Goal: Information Seeking & Learning: Learn about a topic

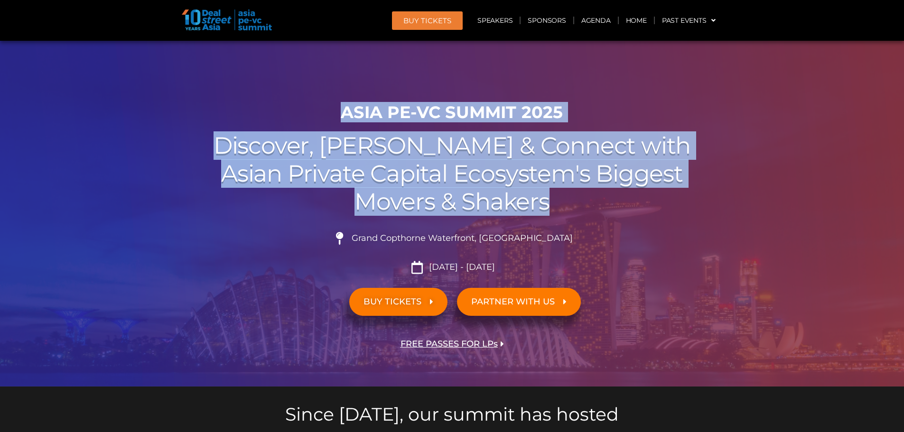
click at [567, 219] on div "ASIA PE-VC Summit 2025 Discover, Learn & Connect with Asian Private Capital Eco…" at bounding box center [452, 242] width 541 height 289
click at [598, 21] on link "Agenda" at bounding box center [596, 20] width 44 height 22
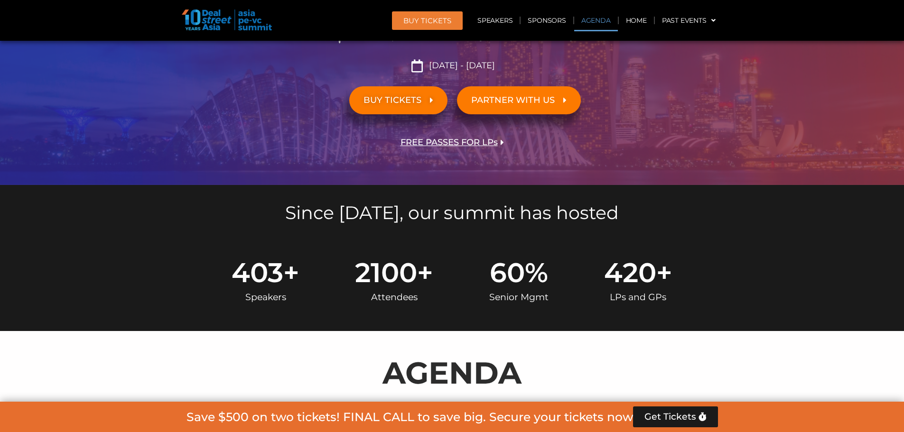
scroll to position [497, 0]
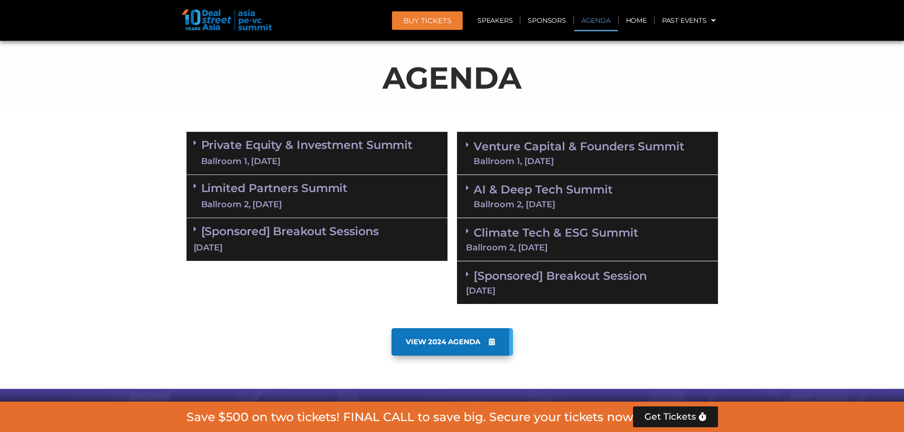
click at [635, 242] on div "Climate Tech & ESG Summit Ballroom 2, [DATE]" at bounding box center [587, 239] width 261 height 43
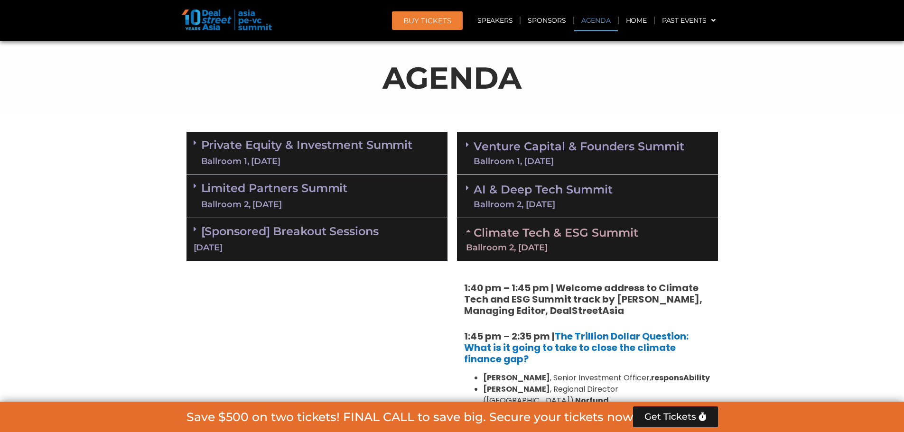
click at [631, 236] on link "Climate Tech & ESG Summit Ballroom 2, [DATE]" at bounding box center [587, 239] width 243 height 26
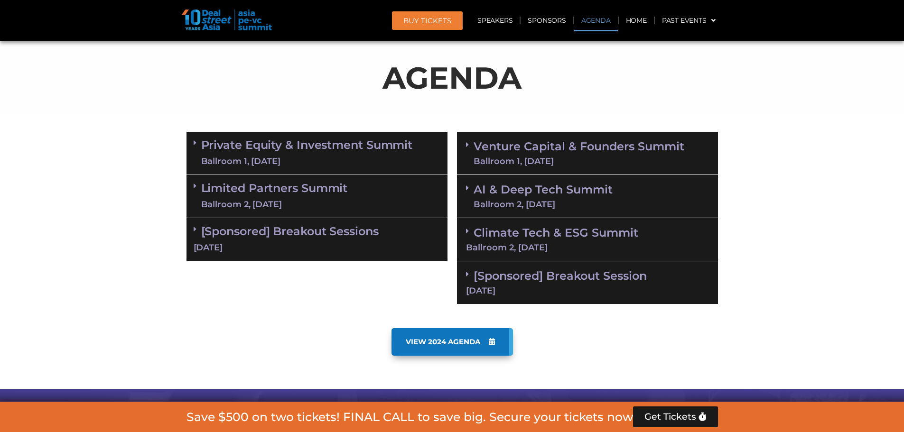
click at [619, 200] on div "AI & Deep Tech Summit Ballroom 2, [DATE]" at bounding box center [587, 196] width 261 height 43
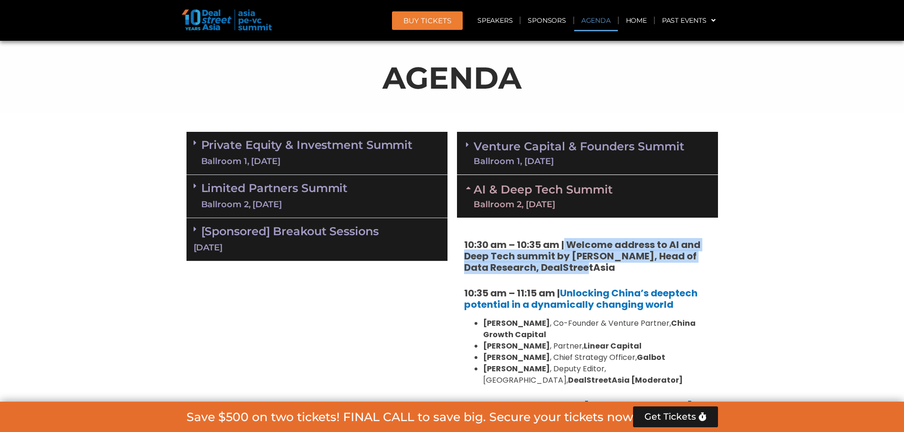
drag, startPoint x: 565, startPoint y: 235, endPoint x: 565, endPoint y: 268, distance: 33.7
click at [565, 268] on strong "10:30 am – 10:35 am | Welcome address to AI and Deep Tech summit by [PERSON_NAM…" at bounding box center [582, 256] width 236 height 36
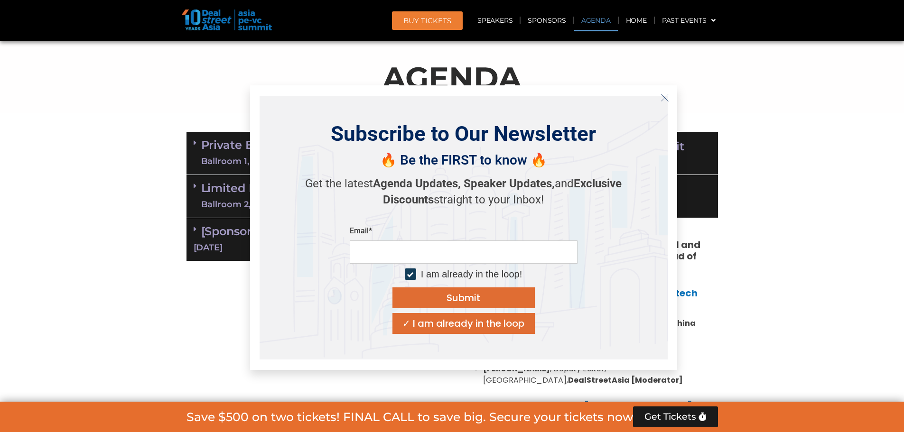
scroll to position [576, 0]
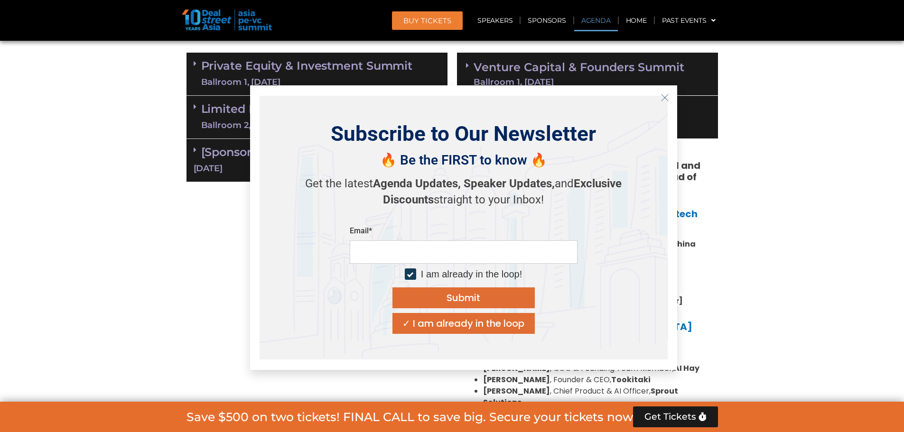
click at [672, 98] on button "Close" at bounding box center [665, 97] width 15 height 15
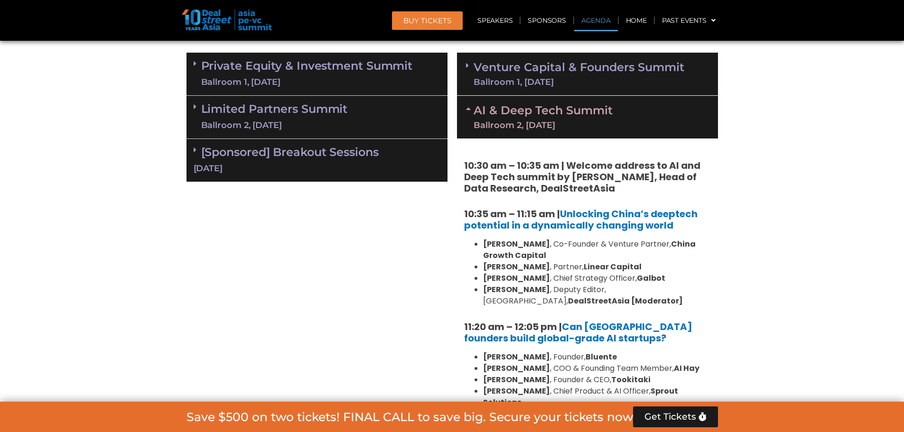
click at [572, 86] on div "Venture Capital & Founders​ Summit Ballroom 1, [DATE]" at bounding box center [587, 74] width 261 height 43
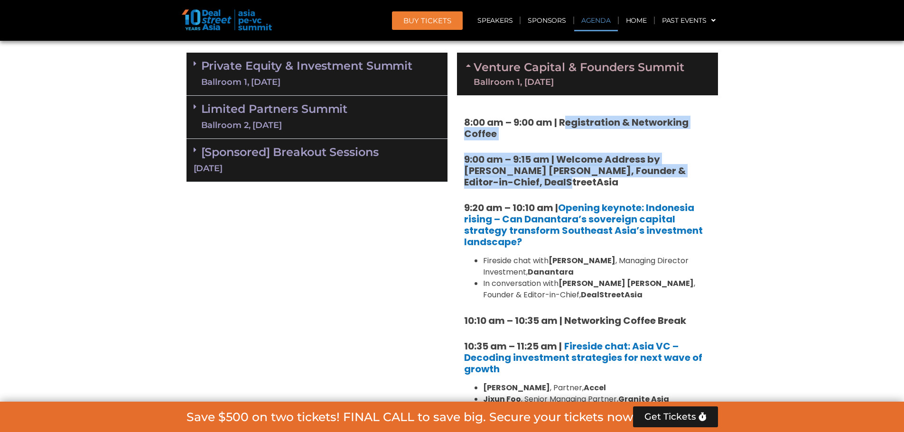
drag, startPoint x: 570, startPoint y: 100, endPoint x: 587, endPoint y: 188, distance: 89.5
click at [587, 188] on h5 "9:00 am – 9:15 am | Welcome Address by [PERSON_NAME] [PERSON_NAME], Founder & E…" at bounding box center [587, 171] width 247 height 34
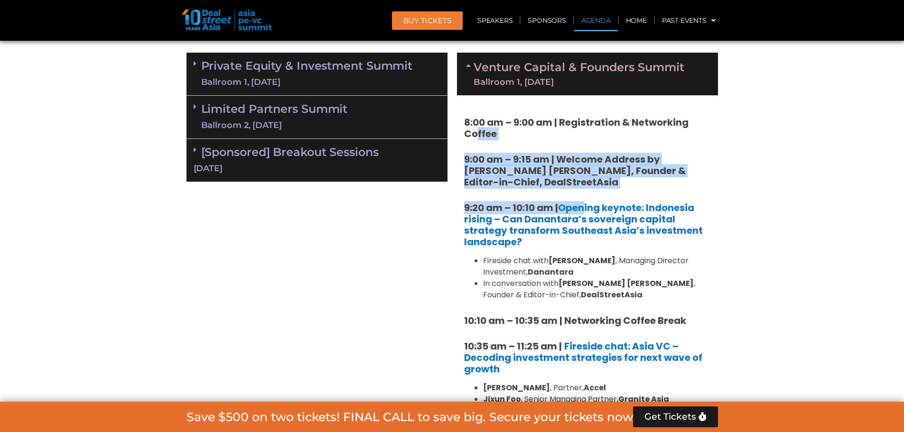
drag, startPoint x: 586, startPoint y: 189, endPoint x: 479, endPoint y: 134, distance: 120.2
click at [479, 134] on strong "8:00 am – 9:00 am | Registration & Networking Coffee" at bounding box center [576, 128] width 225 height 25
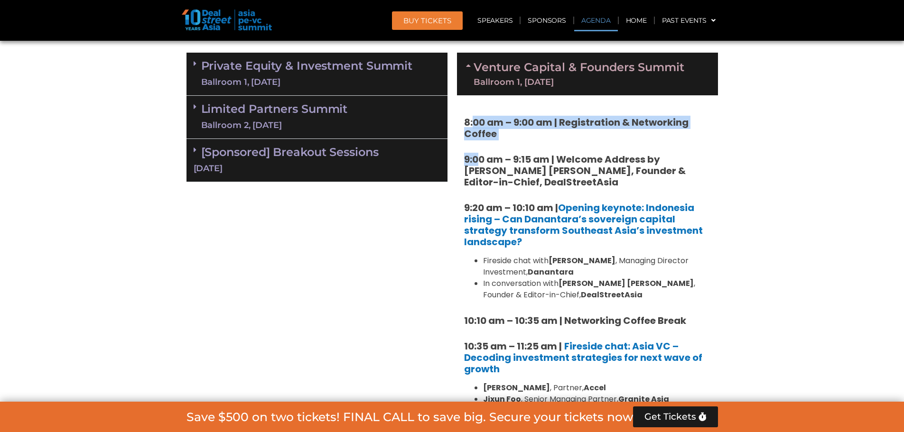
drag, startPoint x: 476, startPoint y: 128, endPoint x: 481, endPoint y: 145, distance: 18.0
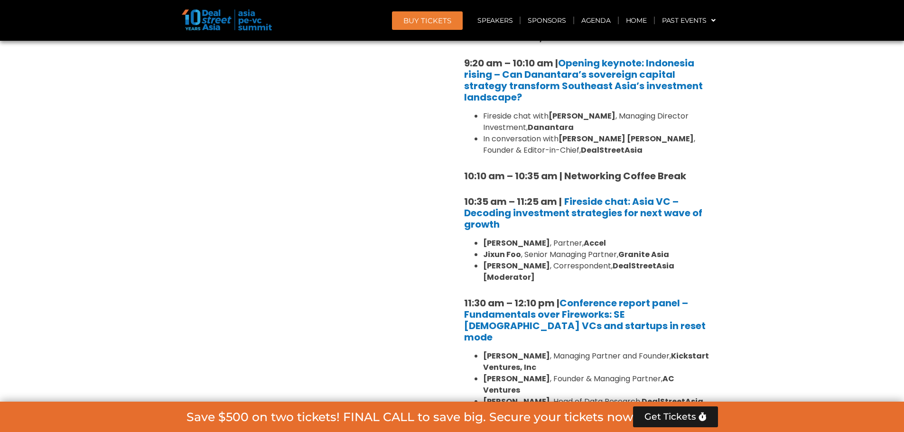
scroll to position [734, 0]
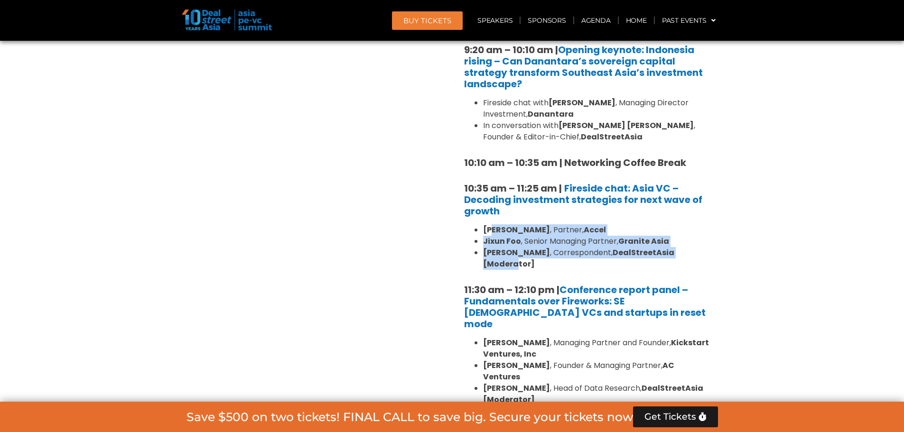
drag, startPoint x: 490, startPoint y: 230, endPoint x: 693, endPoint y: 250, distance: 203.6
click at [693, 250] on ul "[PERSON_NAME] , Partner, Accel [PERSON_NAME] , Senior Managing Partner, Granite…" at bounding box center [587, 248] width 247 height 46
click at [675, 250] on strong "DealStreetAsia [Moderator]" at bounding box center [578, 258] width 191 height 22
drag, startPoint x: 734, startPoint y: 253, endPoint x: 477, endPoint y: 233, distance: 257.6
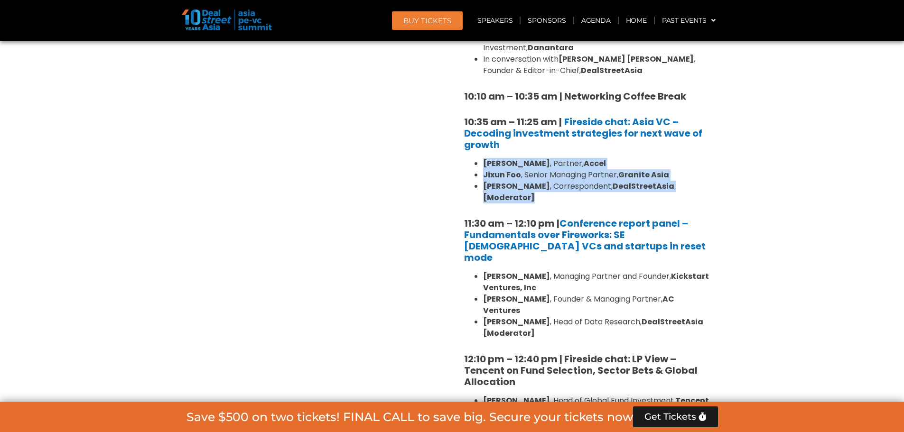
scroll to position [814, 0]
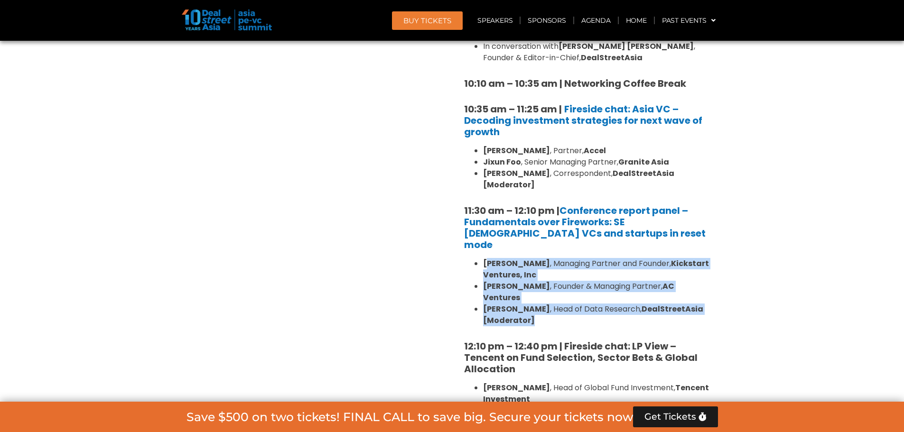
drag, startPoint x: 605, startPoint y: 288, endPoint x: 487, endPoint y: 241, distance: 127.2
click at [487, 258] on ul "[PERSON_NAME] , Managing Partner and Founder, Kickstart Ventures, Inc [PERSON_N…" at bounding box center [587, 292] width 247 height 68
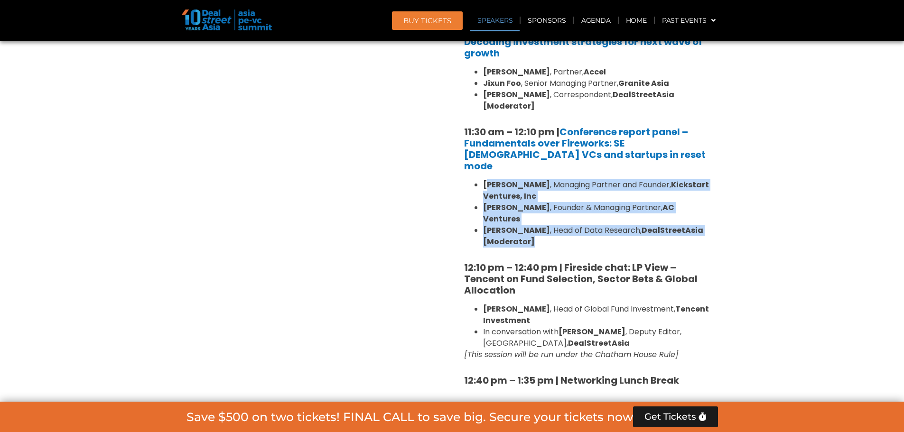
scroll to position [972, 0]
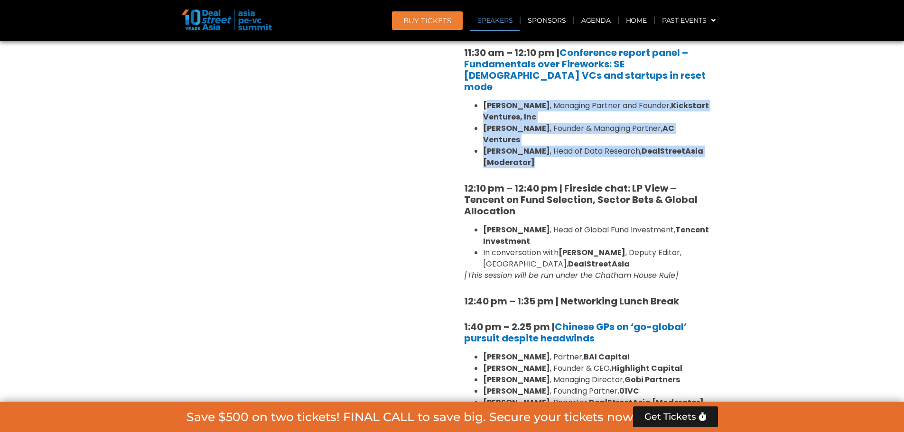
drag, startPoint x: 485, startPoint y: 197, endPoint x: 735, endPoint y: 242, distance: 253.6
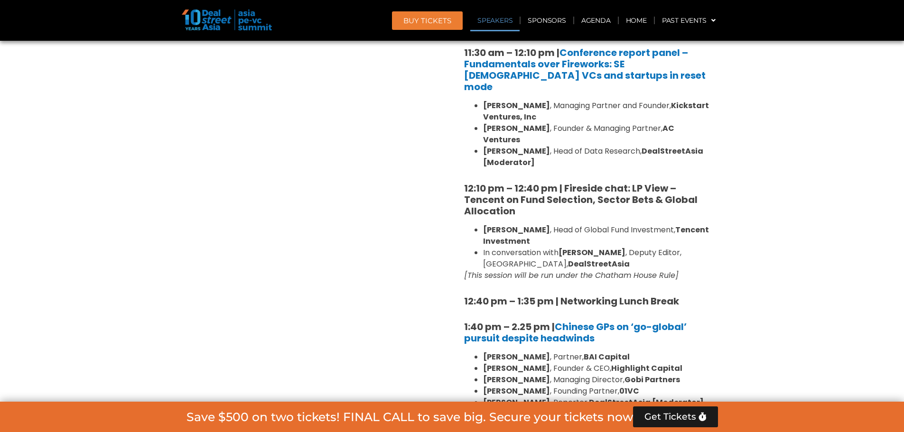
drag, startPoint x: 714, startPoint y: 242, endPoint x: 455, endPoint y: 208, distance: 261.4
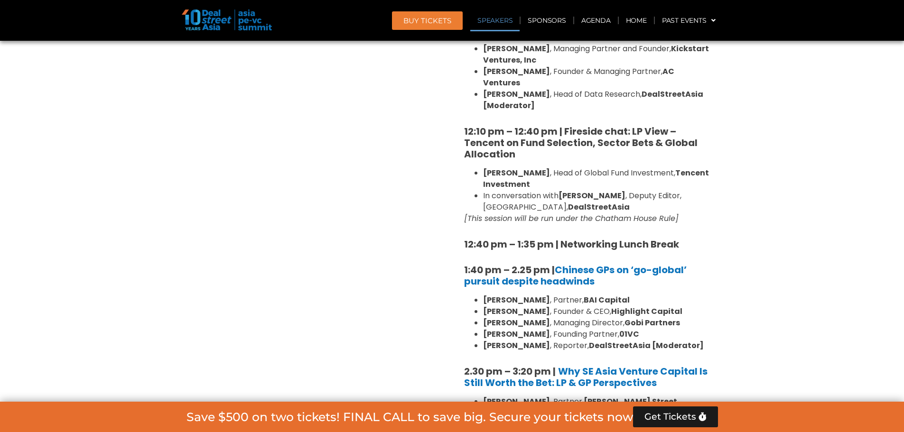
scroll to position [1051, 0]
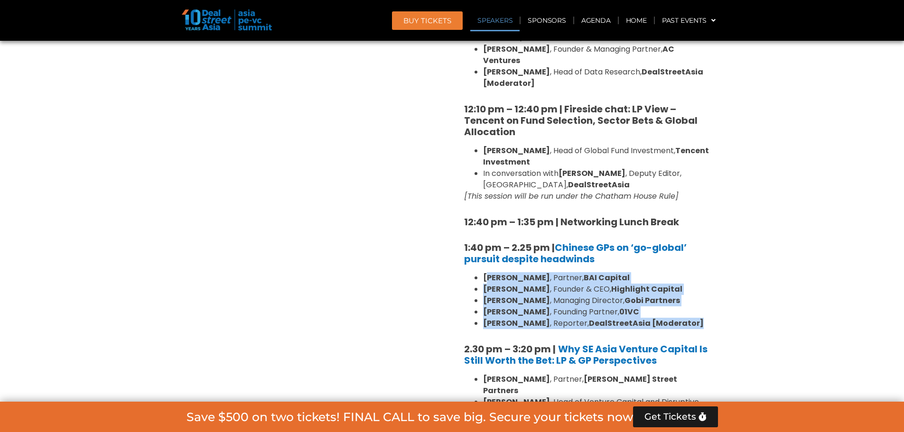
drag, startPoint x: 491, startPoint y: 242, endPoint x: 714, endPoint y: 290, distance: 228.8
click at [714, 290] on div "8:00 am – 9:00 am | Registration & Networking Coffee 9:00 am – 9:15 am | Welcom…" at bounding box center [587, 286] width 261 height 1330
drag, startPoint x: 703, startPoint y: 286, endPoint x: 472, endPoint y: 234, distance: 236.1
click at [472, 234] on div "8:00 am – 9:00 am | Registration & Networking Coffee 9:00 am – 9:15 am | Welcom…" at bounding box center [587, 288] width 247 height 1293
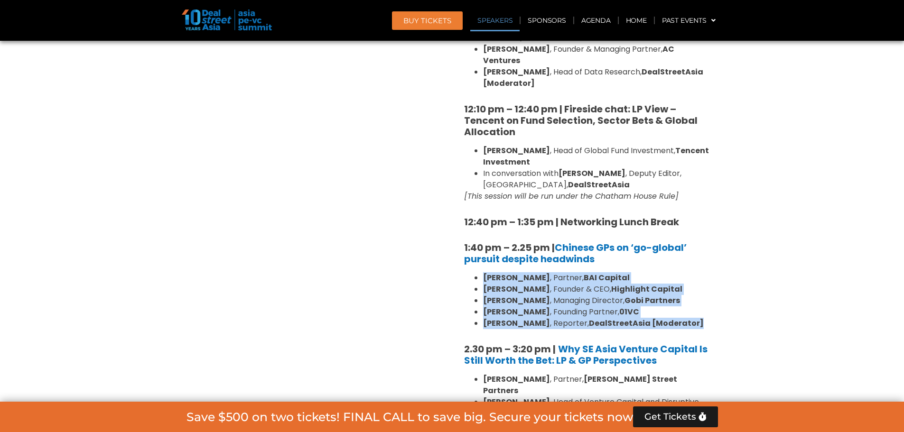
click at [470, 273] on ul "[PERSON_NAME] , Partner, BAI Capital [PERSON_NAME] , Founder & CEO, Highlight C…" at bounding box center [587, 301] width 247 height 57
drag, startPoint x: 470, startPoint y: 242, endPoint x: 764, endPoint y: 291, distance: 298.9
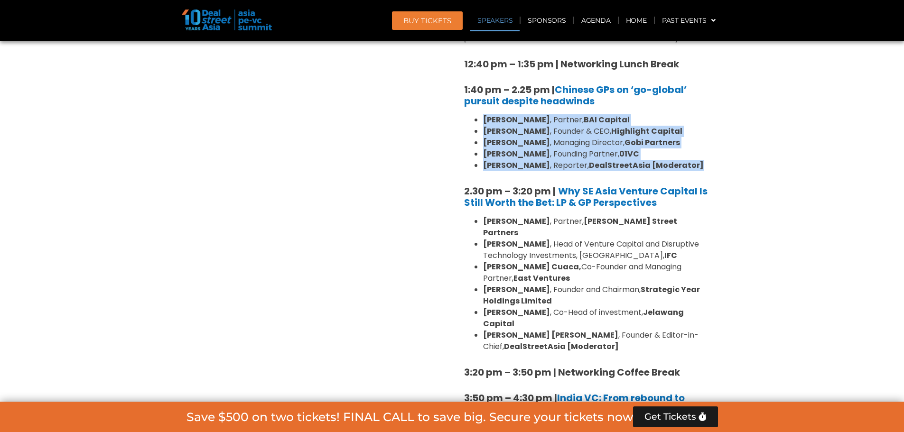
scroll to position [1288, 0]
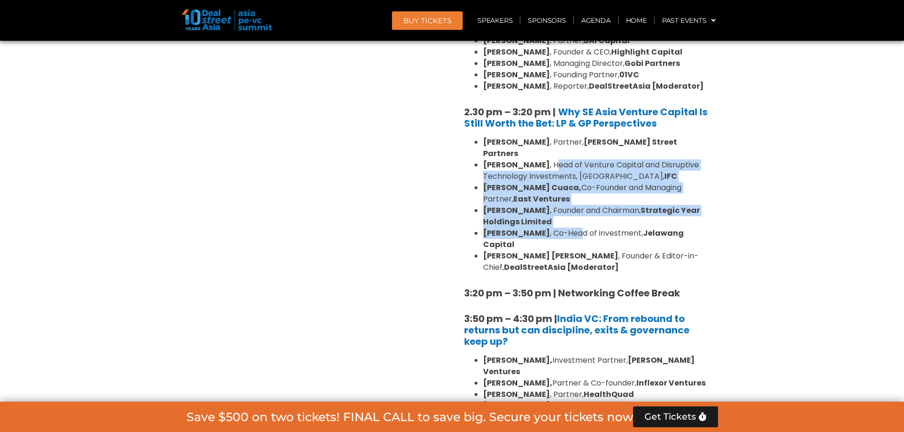
drag, startPoint x: 548, startPoint y: 124, endPoint x: 565, endPoint y: 190, distance: 67.6
click at [565, 190] on ul "[PERSON_NAME] , Partner, [PERSON_NAME] Street Partners [PERSON_NAME] , Head of …" at bounding box center [587, 205] width 247 height 137
click at [565, 228] on li "[PERSON_NAME] , Co-Head of investment, Jelawang Capital" at bounding box center [597, 239] width 228 height 23
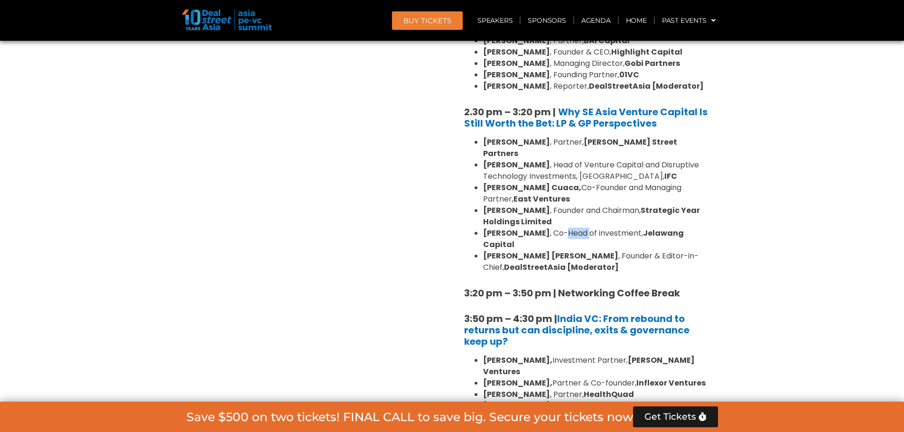
click at [565, 228] on li "[PERSON_NAME] , Co-Head of investment, Jelawang Capital" at bounding box center [597, 239] width 228 height 23
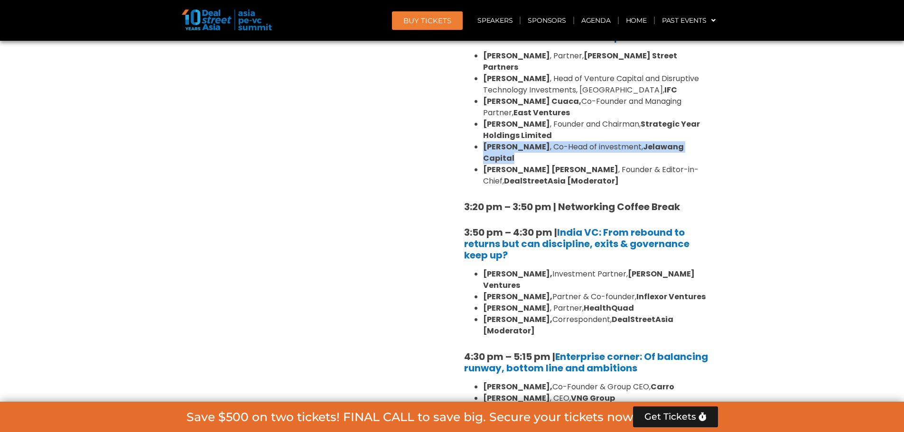
scroll to position [1447, 0]
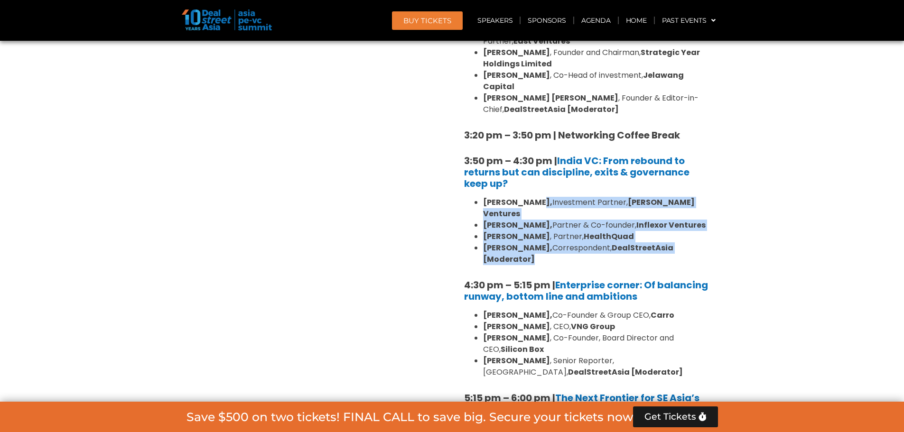
drag, startPoint x: 535, startPoint y: 146, endPoint x: 541, endPoint y: 187, distance: 41.2
click at [541, 197] on ul "[PERSON_NAME], Investment Partner, [PERSON_NAME] Ventures [PERSON_NAME], Partne…" at bounding box center [587, 231] width 247 height 68
click at [541, 243] on li "[PERSON_NAME], Correspondent, DealStreetAsia [Moderator]" at bounding box center [597, 254] width 228 height 23
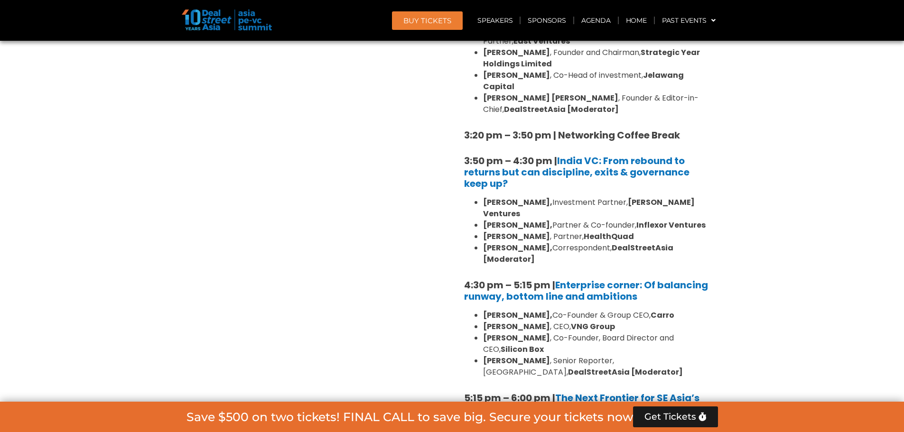
click at [541, 243] on li "[PERSON_NAME], Correspondent, DealStreetAsia [Moderator]" at bounding box center [597, 254] width 228 height 23
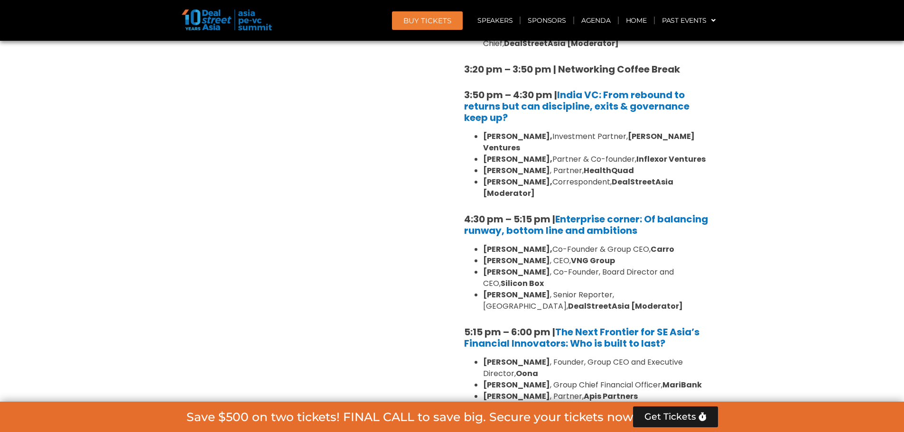
scroll to position [1526, 0]
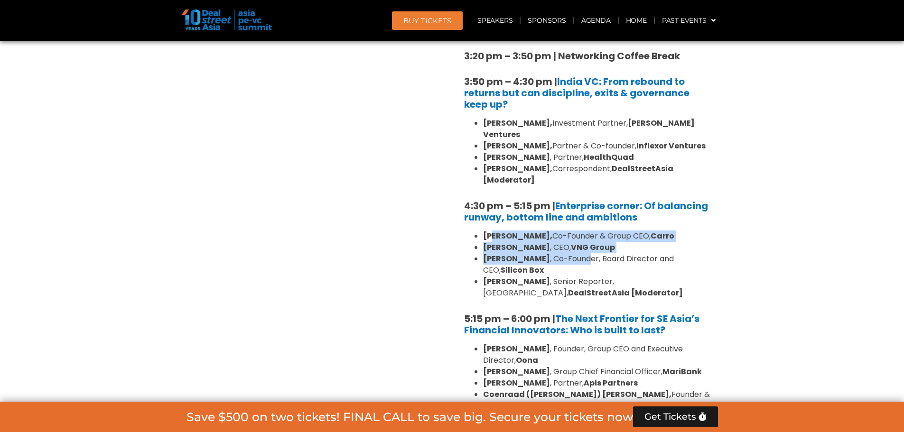
drag, startPoint x: 492, startPoint y: 169, endPoint x: 565, endPoint y: 186, distance: 75.2
click at [565, 231] on ul "[PERSON_NAME], Co-Founder & Group CEO, [PERSON_NAME] , CEO, VNG Group [PERSON_N…" at bounding box center [587, 265] width 247 height 68
click at [565, 254] on li "[PERSON_NAME] , Co-Founder, Board Director and CEO, Silicon Box" at bounding box center [597, 265] width 228 height 23
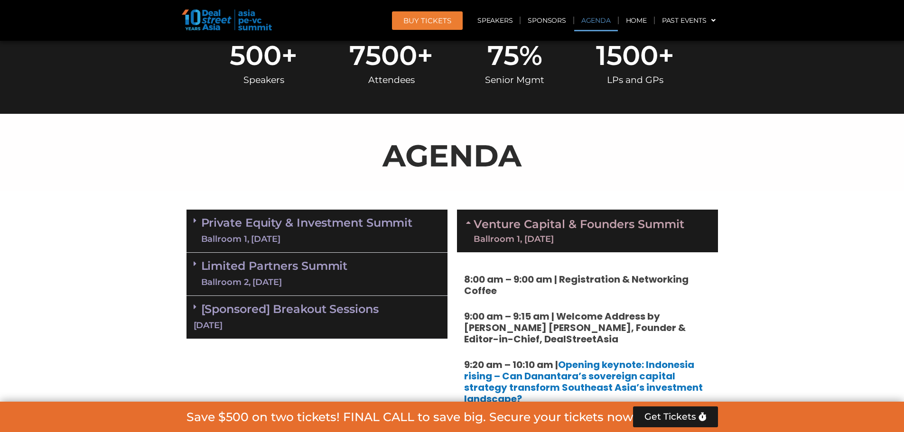
scroll to position [497, 0]
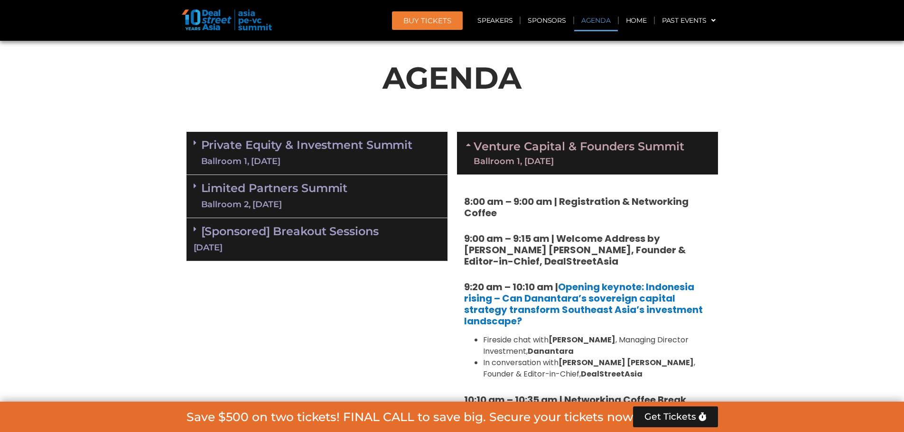
click at [506, 152] on link "Venture Capital & Founders​ Summit Ballroom 1, [DATE]" at bounding box center [579, 153] width 211 height 25
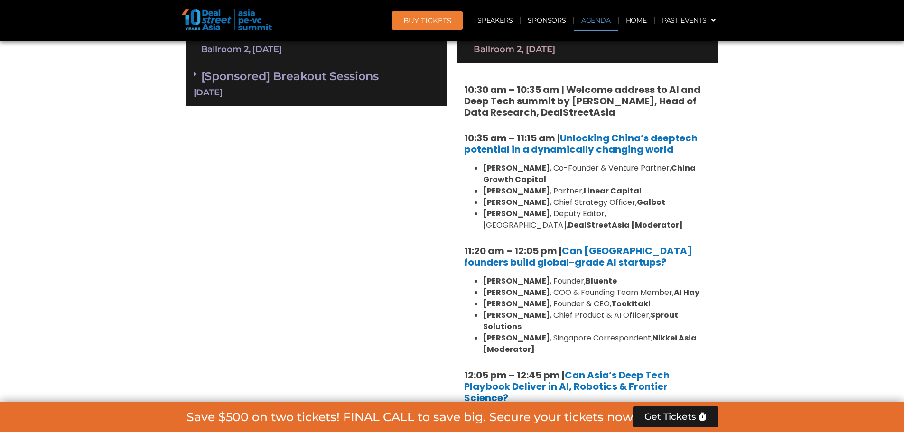
scroll to position [655, 0]
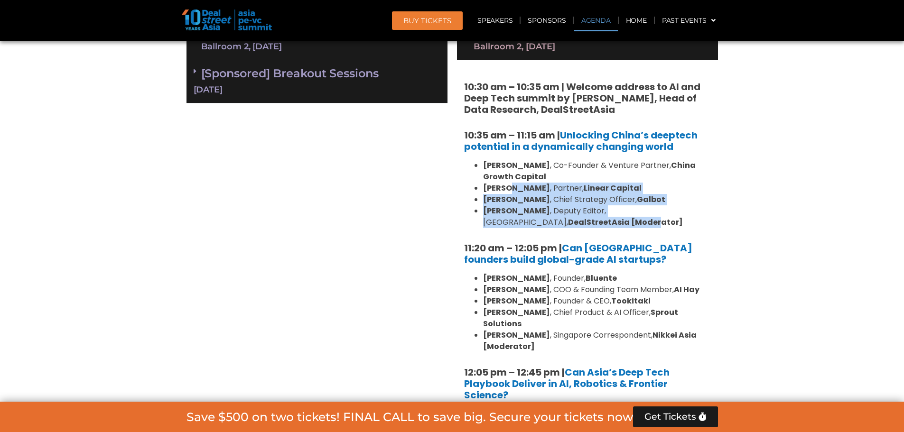
drag, startPoint x: 502, startPoint y: 186, endPoint x: 513, endPoint y: 222, distance: 37.2
click at [513, 222] on ul "[PERSON_NAME] , Co-Founder & Venture Partner, [GEOGRAPHIC_DATA] Growth Capital …" at bounding box center [587, 194] width 247 height 68
click at [568, 222] on strong "DealStreetAsia [Moderator]" at bounding box center [625, 222] width 115 height 11
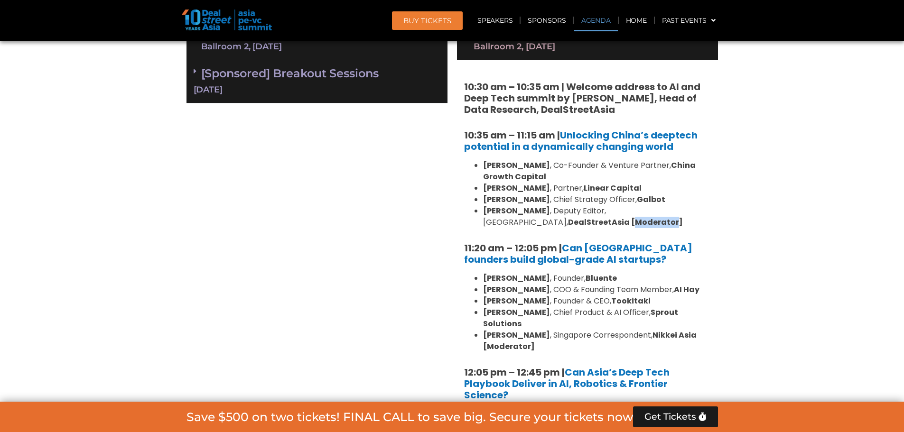
click at [568, 222] on strong "DealStreetAsia [Moderator]" at bounding box center [625, 222] width 115 height 11
click at [537, 224] on li "[PERSON_NAME] , Deputy Editor, [GEOGRAPHIC_DATA], DealStreetAsia [Moderator]" at bounding box center [597, 217] width 228 height 23
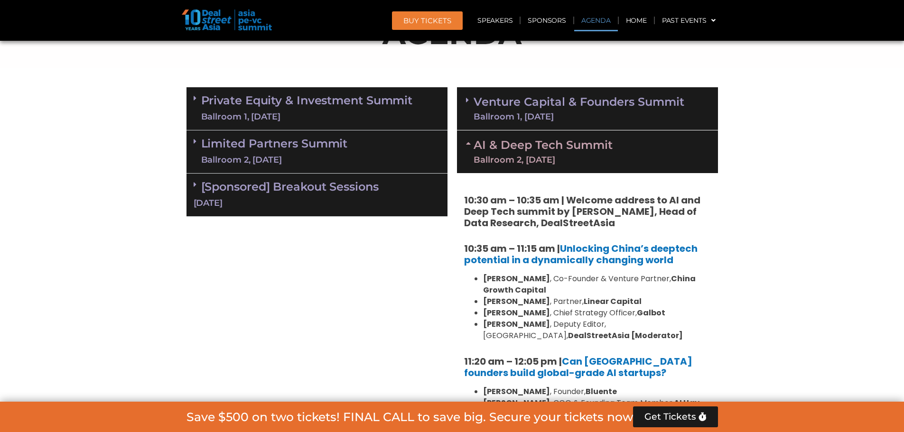
scroll to position [576, 0]
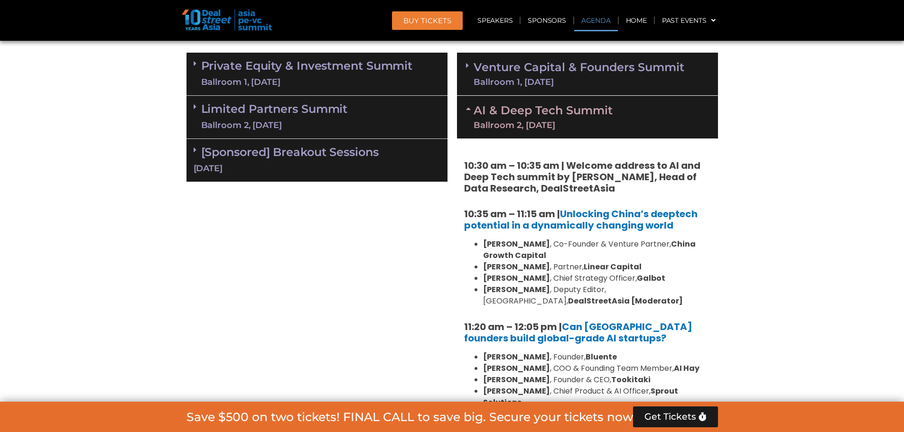
click at [601, 123] on div "Ballroom 2, [DATE]" at bounding box center [543, 125] width 139 height 9
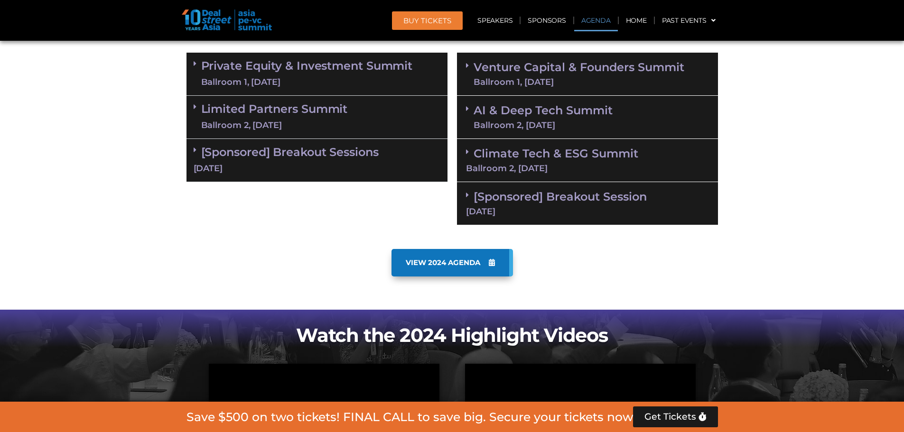
click at [616, 65] on link "Venture Capital & Founders​ Summit Ballroom 1, [DATE]" at bounding box center [579, 74] width 211 height 25
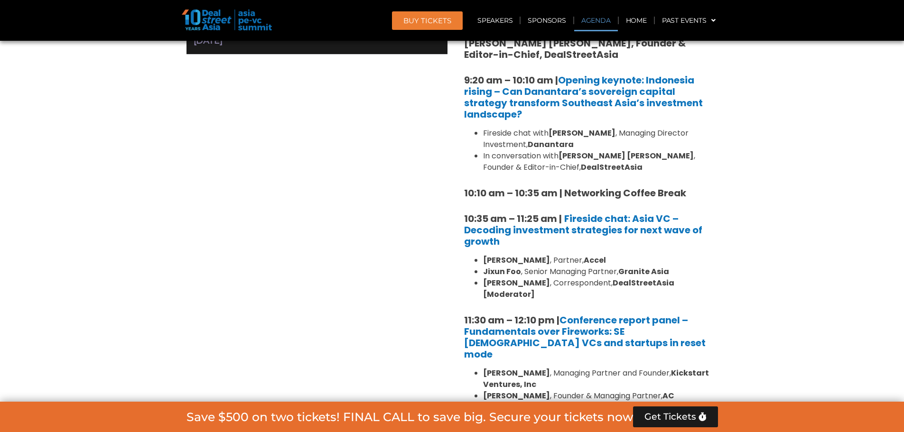
scroll to position [734, 0]
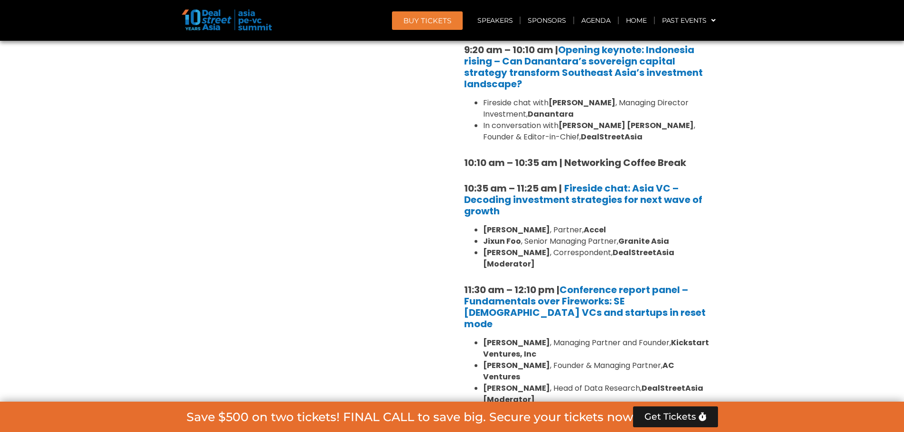
click at [489, 243] on strong "Jixun Foo" at bounding box center [502, 241] width 38 height 11
copy strong "Jixun"
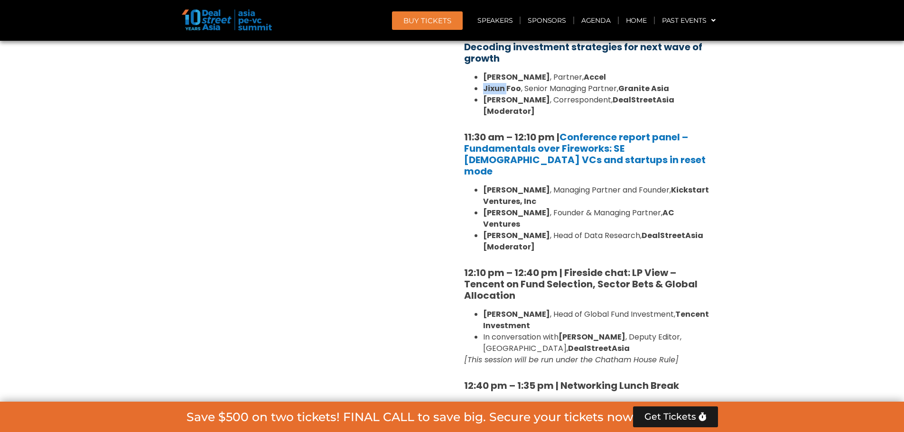
scroll to position [893, 0]
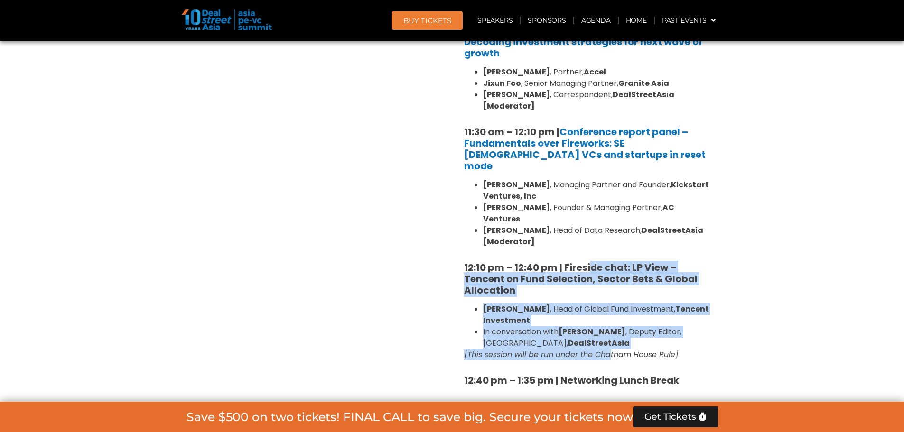
drag, startPoint x: 593, startPoint y: 223, endPoint x: 599, endPoint y: 321, distance: 98.4
drag, startPoint x: 707, startPoint y: 324, endPoint x: 454, endPoint y: 228, distance: 270.9
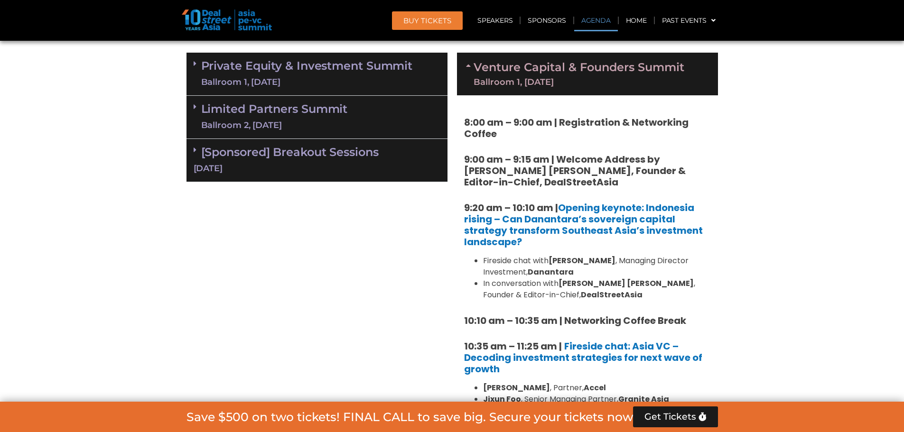
drag, startPoint x: 445, startPoint y: 204, endPoint x: 500, endPoint y: 301, distance: 111.6
click at [628, 298] on li "In conversation with [PERSON_NAME] [PERSON_NAME] , Founder & Editor-in-Chief, D…" at bounding box center [597, 289] width 228 height 23
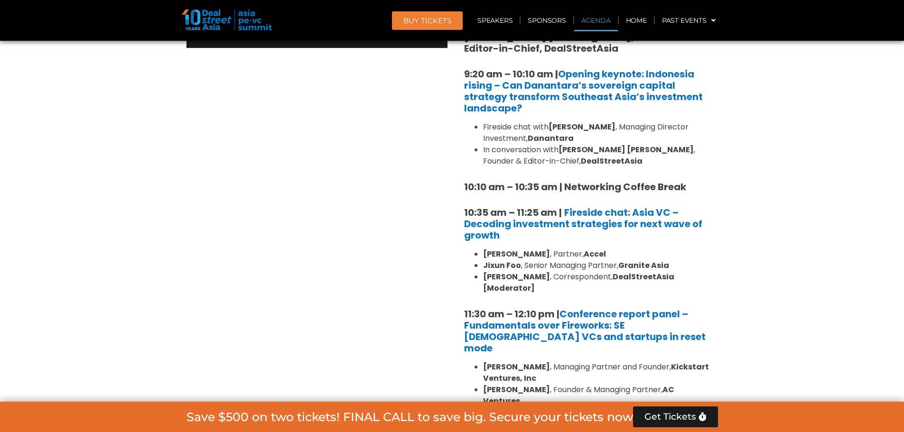
scroll to position [734, 0]
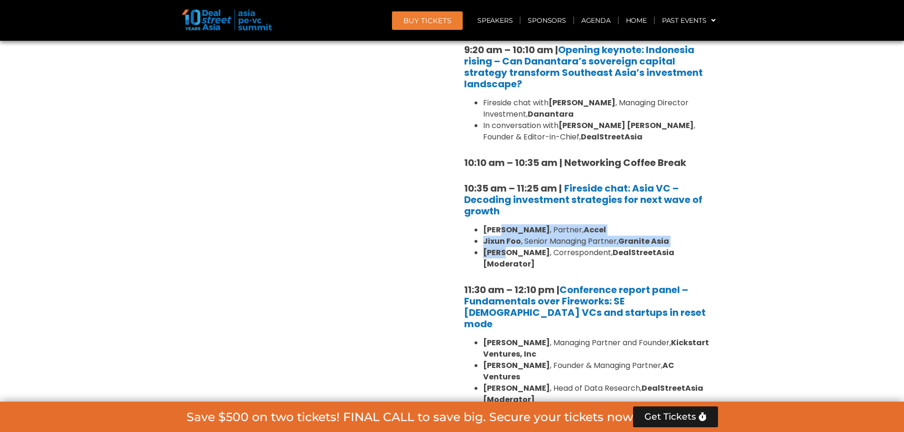
drag, startPoint x: 501, startPoint y: 229, endPoint x: 507, endPoint y: 253, distance: 24.5
click at [507, 253] on ul "[PERSON_NAME] , Partner, Accel [PERSON_NAME] , Senior Managing Partner, Granite…" at bounding box center [587, 248] width 247 height 46
click at [507, 253] on strong "[PERSON_NAME]" at bounding box center [516, 252] width 67 height 11
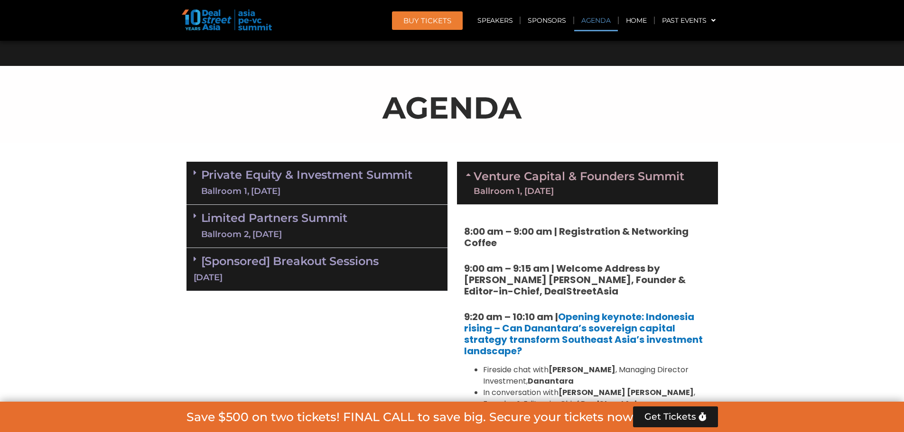
scroll to position [418, 0]
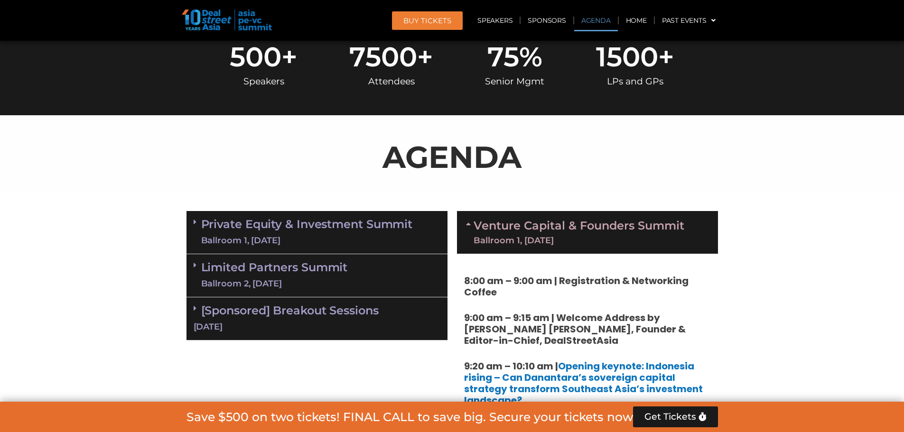
click at [337, 235] on div "Ballroom 1, [DATE]" at bounding box center [307, 241] width 212 height 12
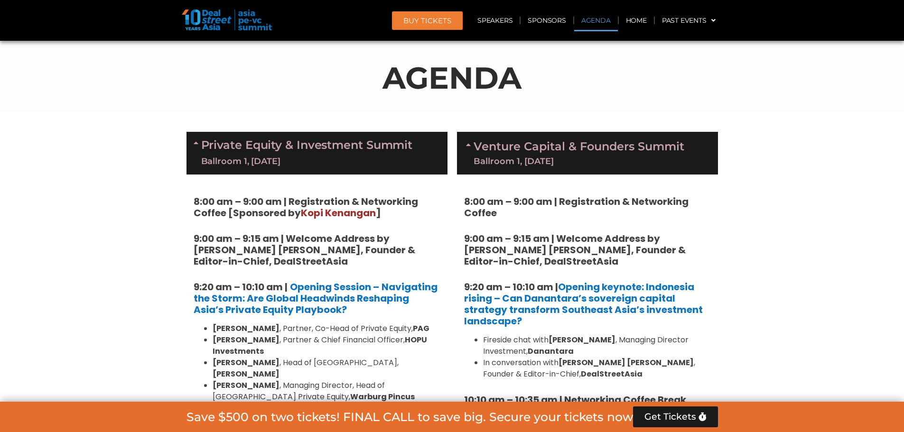
scroll to position [576, 0]
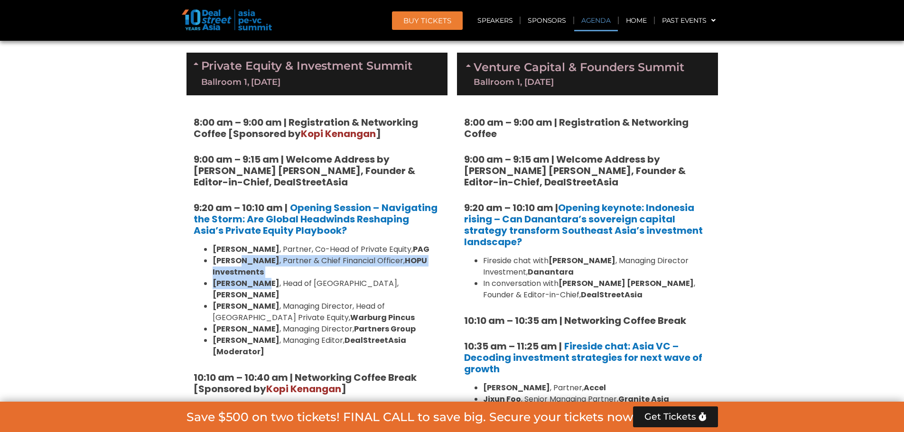
drag, startPoint x: 243, startPoint y: 258, endPoint x: 255, endPoint y: 289, distance: 32.8
click at [255, 289] on ul "[PERSON_NAME] , Partner, Co-Head of Private Equity, [PERSON_NAME] , Partner & C…" at bounding box center [317, 301] width 247 height 114
click at [255, 289] on strong "[PERSON_NAME]" at bounding box center [246, 283] width 67 height 11
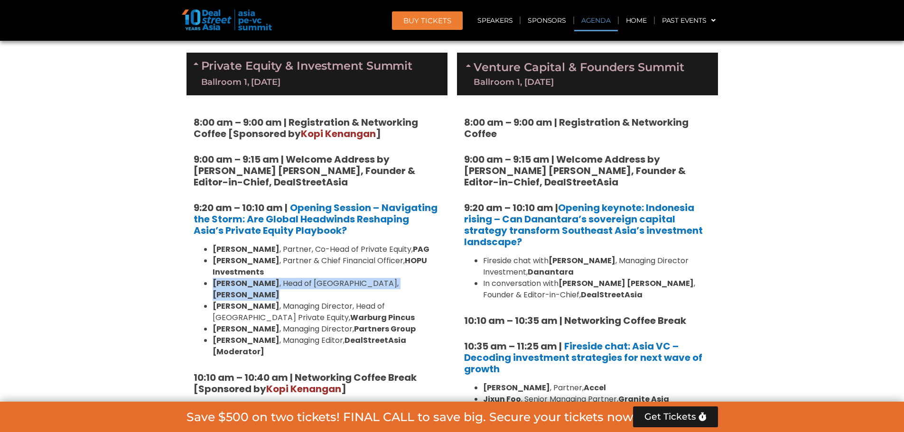
click at [256, 289] on ul "[PERSON_NAME] , Partner, Co-Head of Private Equity, [PERSON_NAME] , Partner & C…" at bounding box center [317, 301] width 247 height 114
click at [255, 301] on strong "[PERSON_NAME]" at bounding box center [246, 306] width 67 height 11
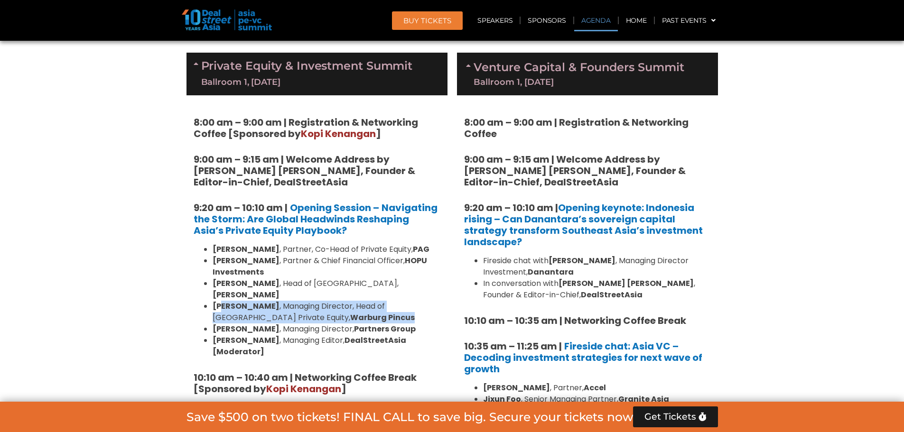
drag, startPoint x: 223, startPoint y: 291, endPoint x: 368, endPoint y: 311, distance: 146.6
click at [368, 311] on li "[PERSON_NAME] , Managing Director, Head of [GEOGRAPHIC_DATA] Private Equity, Wa…" at bounding box center [327, 312] width 228 height 23
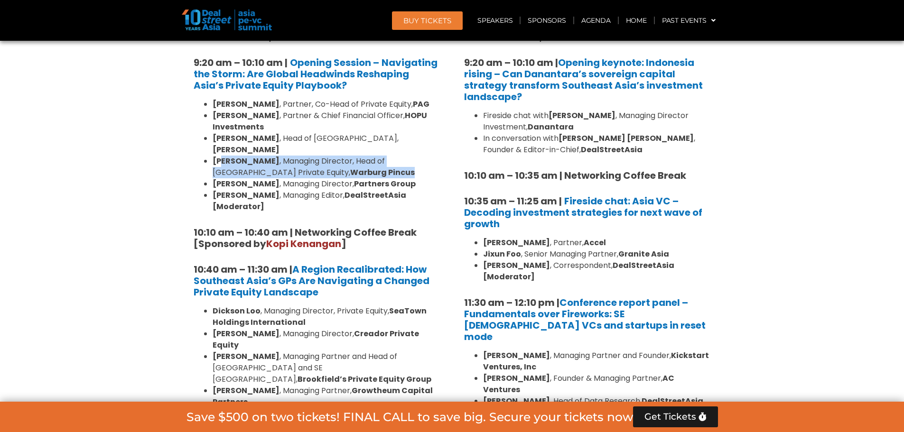
scroll to position [734, 0]
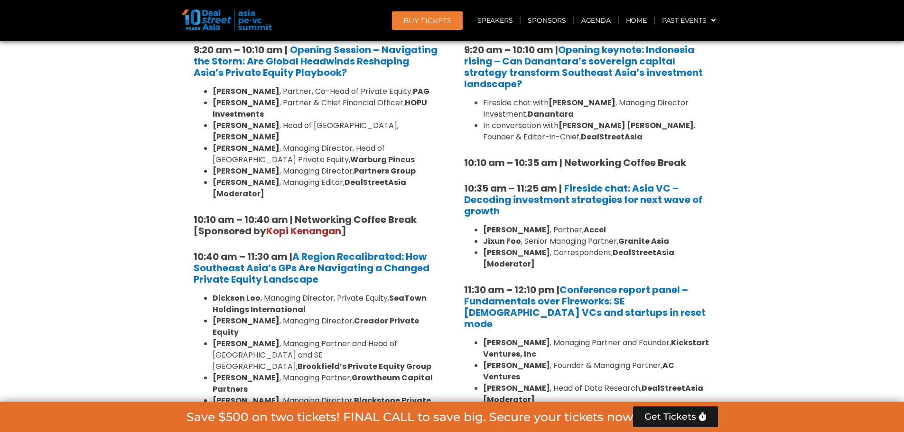
click at [331, 293] on li "[PERSON_NAME] , Managing Director, Private Equity, SeaTown Holdings Internation…" at bounding box center [327, 304] width 228 height 23
click at [327, 316] on li "[PERSON_NAME] , Managing Director, Creador Private Equity" at bounding box center [327, 327] width 228 height 23
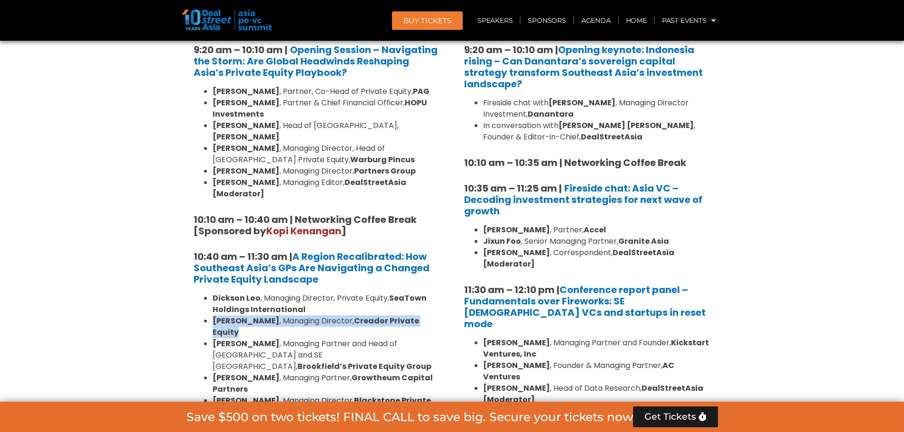
click at [327, 316] on li "[PERSON_NAME] , Managing Director, Creador Private Equity" at bounding box center [327, 327] width 228 height 23
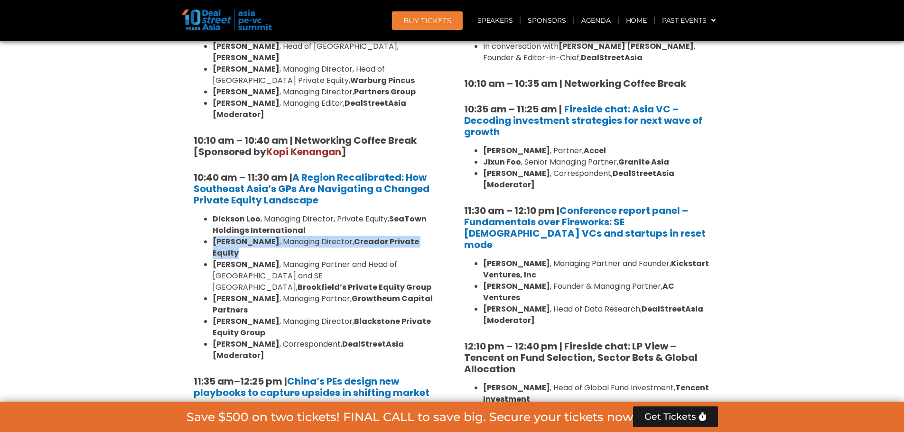
click at [299, 236] on li "[PERSON_NAME] , Managing Director, Creador Private Equity" at bounding box center [327, 247] width 228 height 23
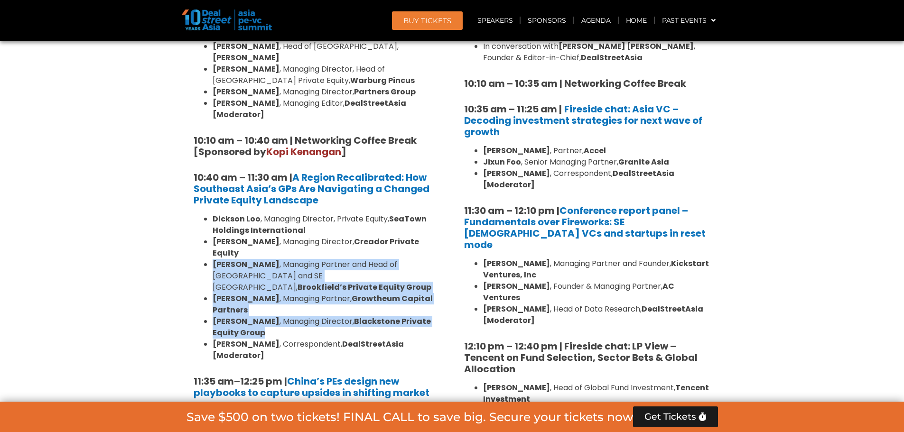
drag, startPoint x: 299, startPoint y: 235, endPoint x: 299, endPoint y: 299, distance: 64.1
click at [299, 299] on ul "[PERSON_NAME] , Managing Director, Private Equity, SeaTown Holdings Internation…" at bounding box center [317, 288] width 247 height 148
click at [299, 316] on li "[PERSON_NAME] , Managing Director, Blackstone Private Equity Group" at bounding box center [327, 327] width 228 height 23
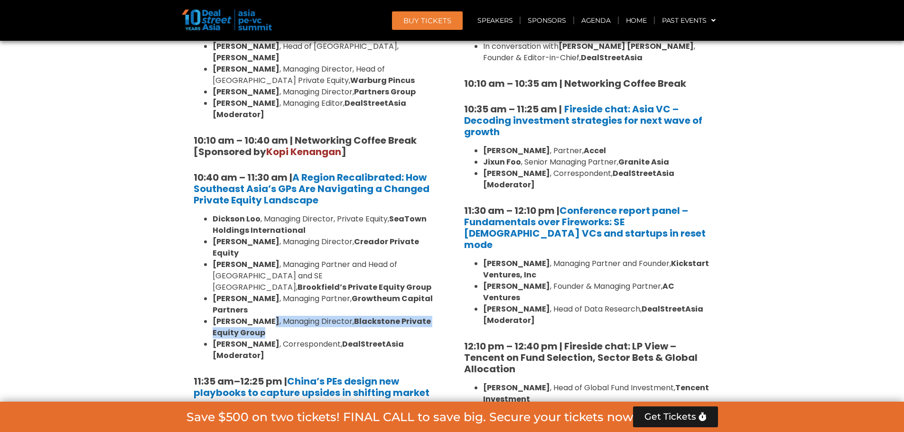
drag, startPoint x: 289, startPoint y: 297, endPoint x: 263, endPoint y: 287, distance: 27.8
click at [263, 316] on li "[PERSON_NAME] , Managing Director, Blackstone Private Equity Group" at bounding box center [327, 327] width 228 height 23
click at [263, 316] on strong "[PERSON_NAME]" at bounding box center [246, 321] width 67 height 11
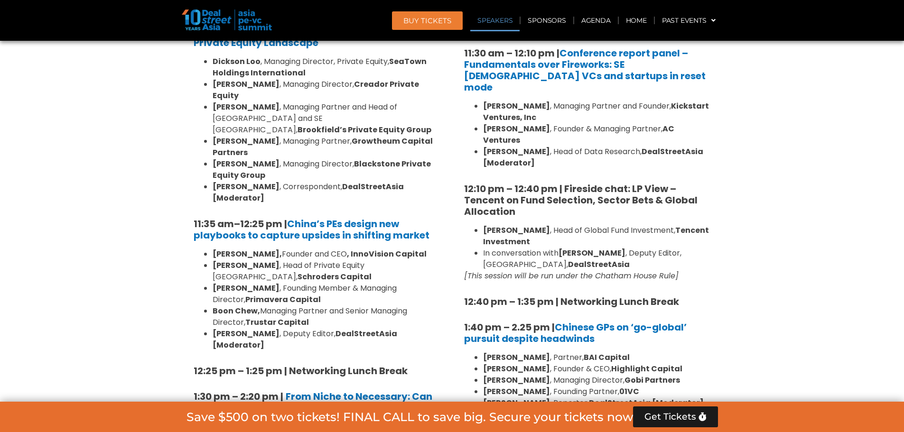
scroll to position [972, 0]
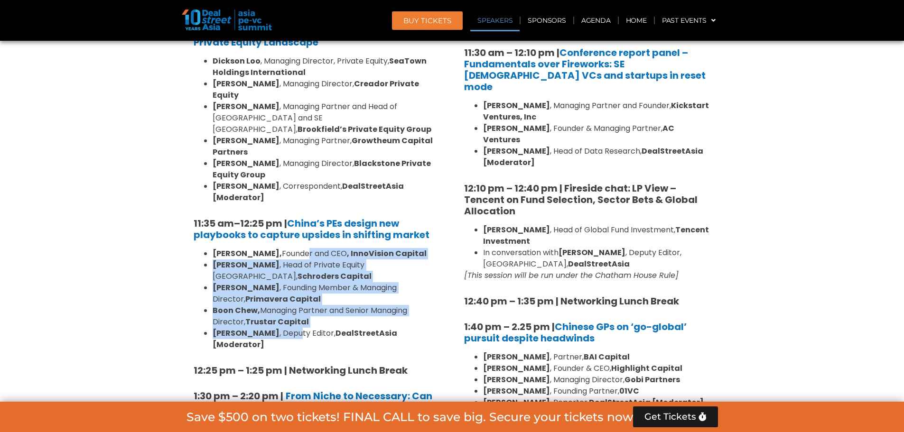
drag, startPoint x: 283, startPoint y: 211, endPoint x: 290, endPoint y: 272, distance: 61.1
click at [290, 272] on ul "[PERSON_NAME], Founder and CEO , InnoVision Capital [PERSON_NAME] , Head of Pri…" at bounding box center [317, 299] width 247 height 103
click at [290, 328] on li "[PERSON_NAME] , Deputy Editor, DealStreetAsia [Moderator]" at bounding box center [327, 339] width 228 height 23
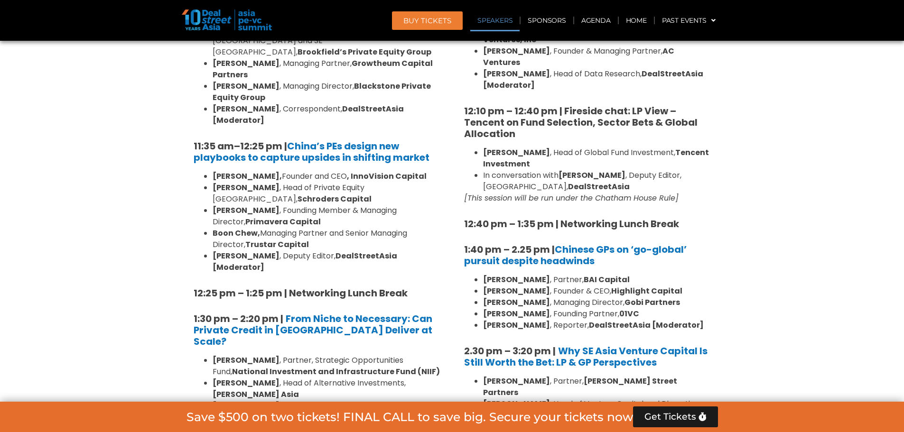
scroll to position [1130, 0]
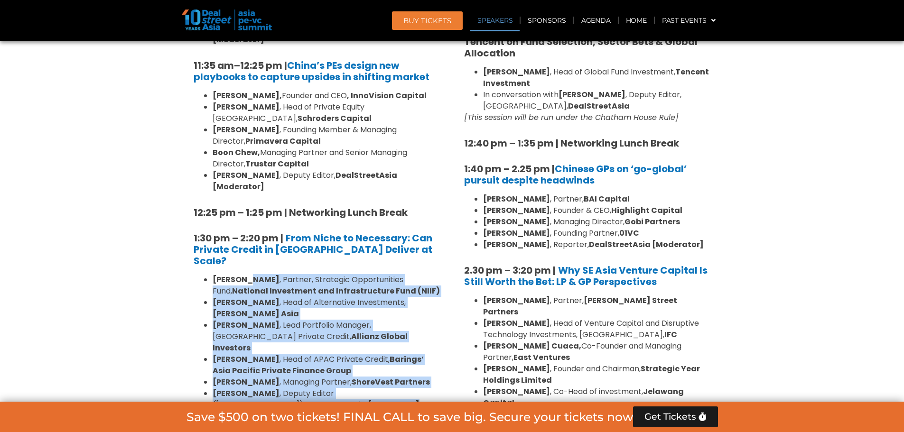
drag, startPoint x: 244, startPoint y: 197, endPoint x: 260, endPoint y: 305, distance: 109.3
click at [260, 305] on ul "[PERSON_NAME] , Partner, Strategic Opportunities Fund, National Investment and …" at bounding box center [317, 342] width 247 height 137
click at [301, 388] on li "[PERSON_NAME] , Deputy Editor ([GEOGRAPHIC_DATA]), DealStreetAsia [Moderator]" at bounding box center [327, 399] width 228 height 23
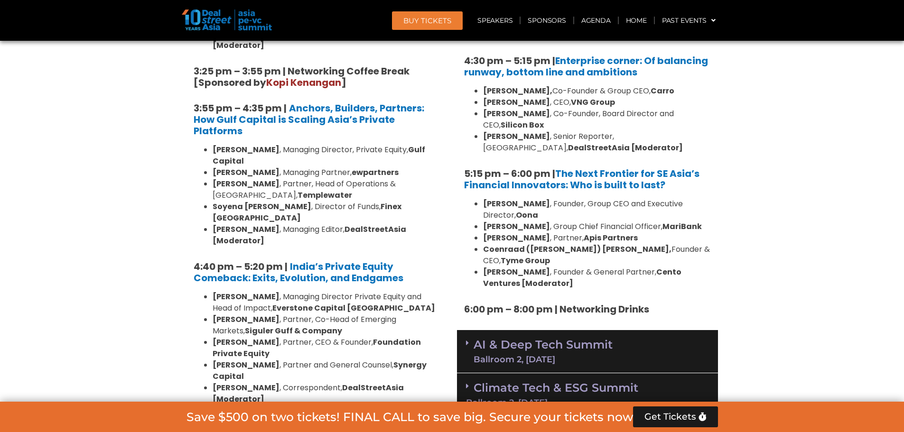
scroll to position [1684, 0]
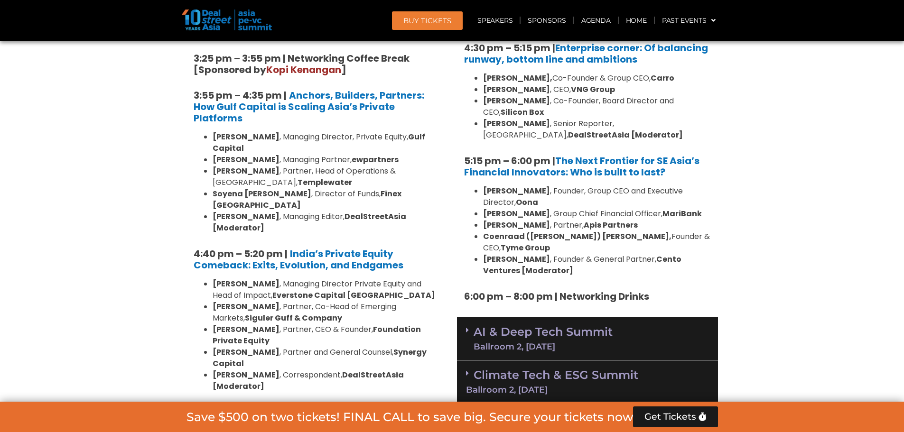
drag, startPoint x: 221, startPoint y: 295, endPoint x: 291, endPoint y: 298, distance: 70.3
drag, startPoint x: 211, startPoint y: 295, endPoint x: 291, endPoint y: 295, distance: 79.8
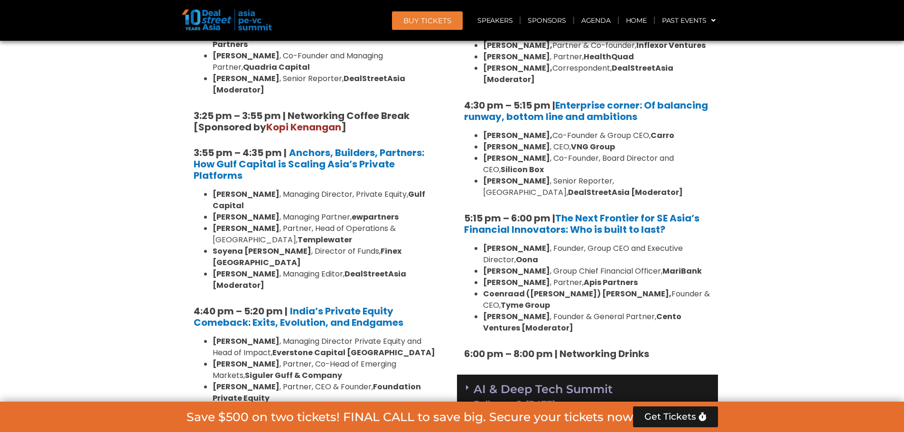
scroll to position [1526, 0]
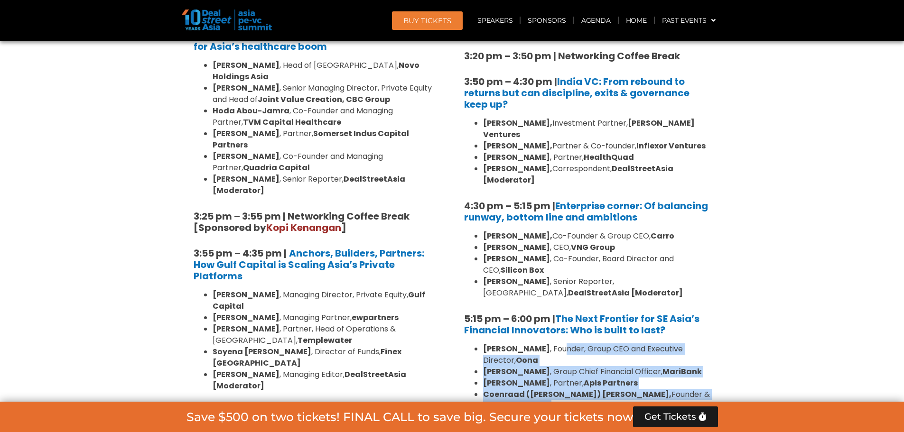
drag, startPoint x: 565, startPoint y: 265, endPoint x: 562, endPoint y: 321, distance: 55.6
click at [562, 344] on ul "[PERSON_NAME] , Founder, Group CEO and Executive Director, [PERSON_NAME] , Grou…" at bounding box center [587, 389] width 247 height 91
click at [562, 412] on li "[PERSON_NAME] , Founder & General Partner, Cento Ventures [Moderator]" at bounding box center [597, 423] width 228 height 23
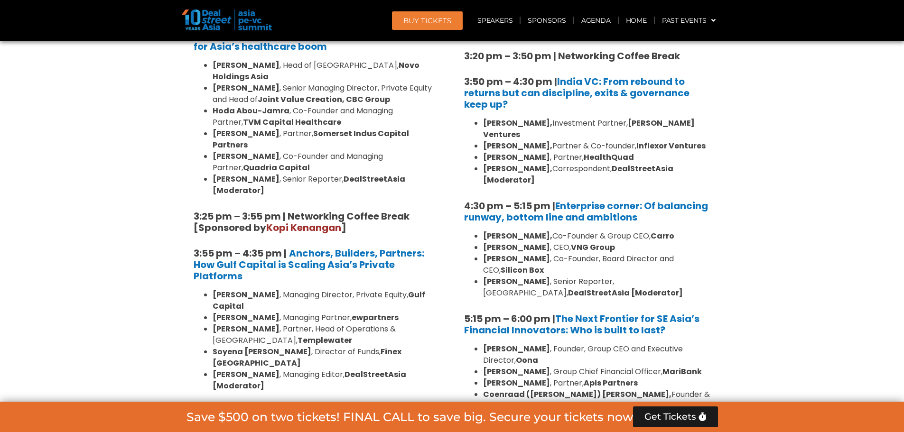
click at [562, 412] on li "[PERSON_NAME] , Founder & General Partner, Cento Ventures [Moderator]" at bounding box center [597, 423] width 228 height 23
click at [553, 412] on li "[PERSON_NAME] , Founder & General Partner, Cento Ventures [Moderator]" at bounding box center [597, 423] width 228 height 23
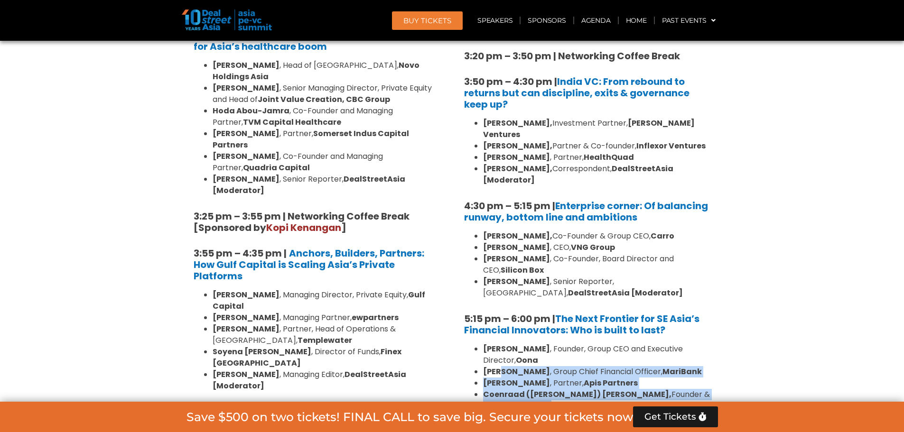
drag, startPoint x: 548, startPoint y: 338, endPoint x: 503, endPoint y: 294, distance: 63.1
click at [503, 344] on ul "[PERSON_NAME] , Founder, Group CEO and Executive Director, [PERSON_NAME] , Grou…" at bounding box center [587, 389] width 247 height 91
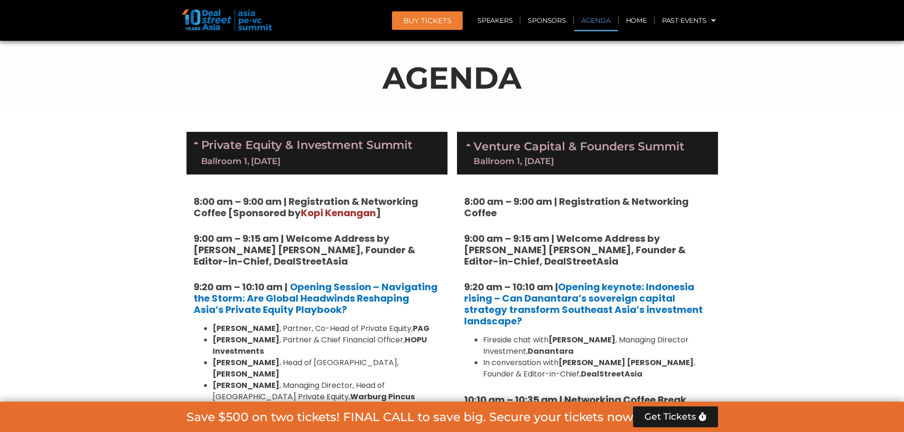
scroll to position [576, 0]
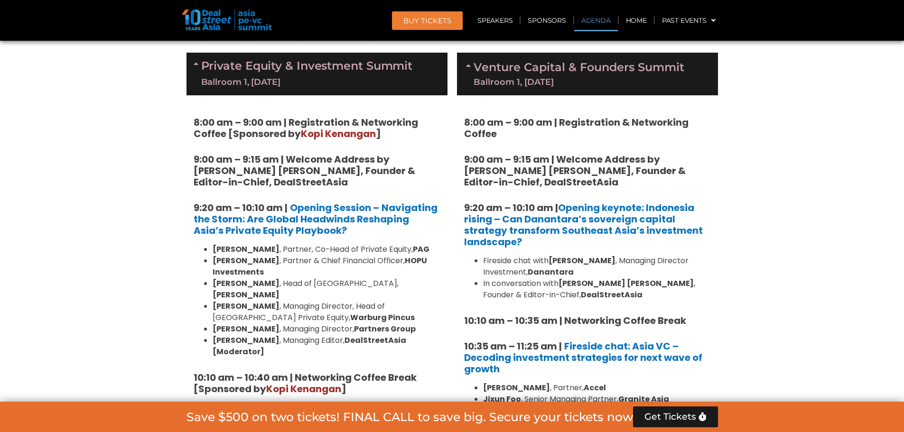
click at [320, 88] on div "Ballroom 1, [DATE]" at bounding box center [307, 82] width 212 height 12
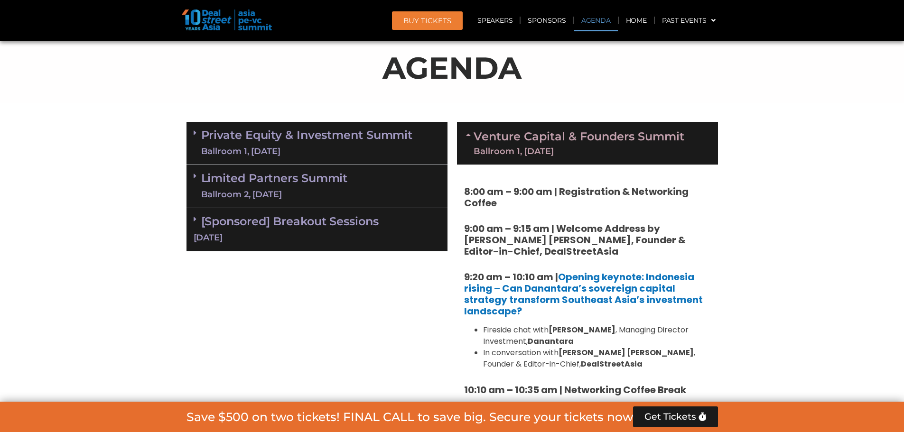
scroll to position [497, 0]
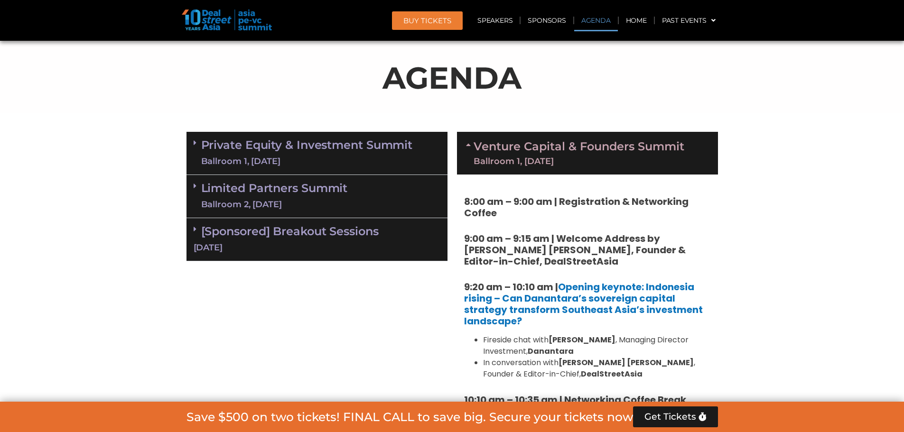
click at [647, 92] on p "AGENDA" at bounding box center [453, 78] width 532 height 46
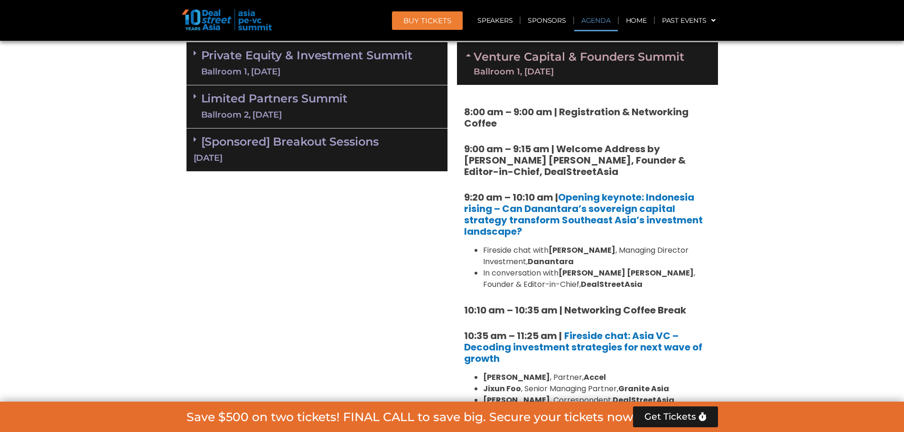
scroll to position [734, 0]
